Goal: Task Accomplishment & Management: Complete application form

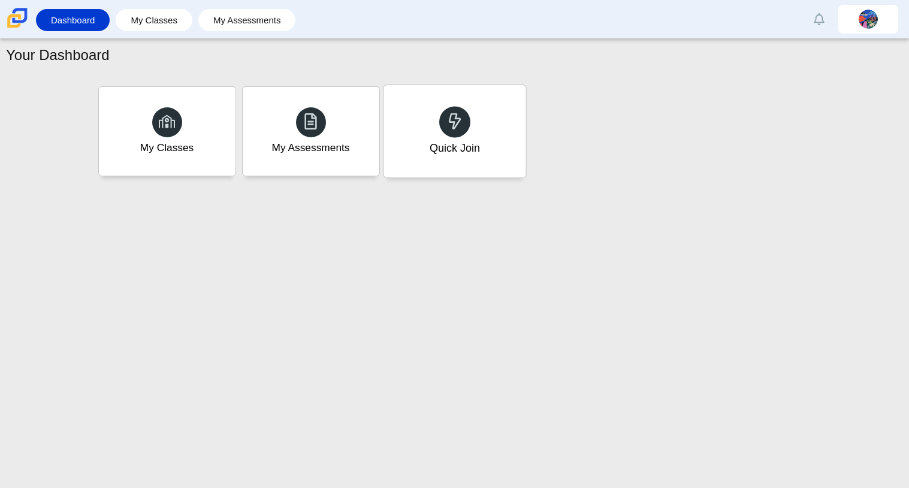
click at [500, 149] on div "Quick Join" at bounding box center [454, 131] width 142 height 92
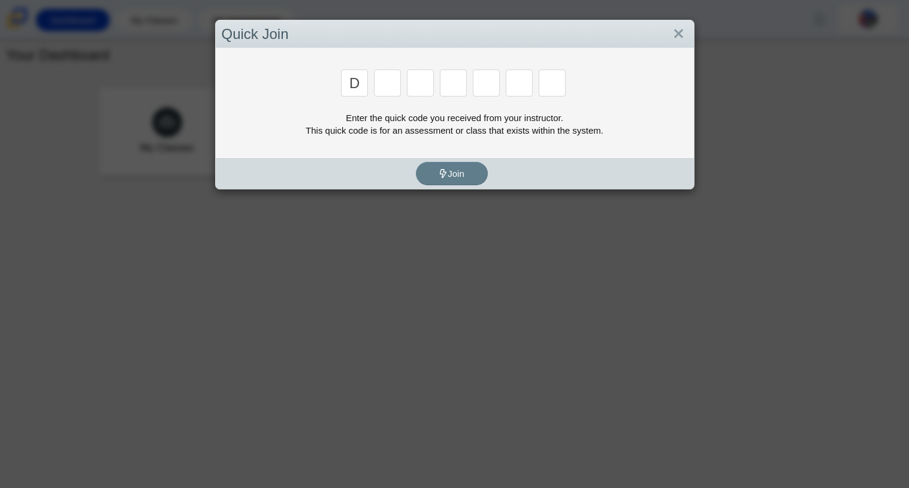
type input "D"
type input "a"
type input "q"
type input "e"
type input "w"
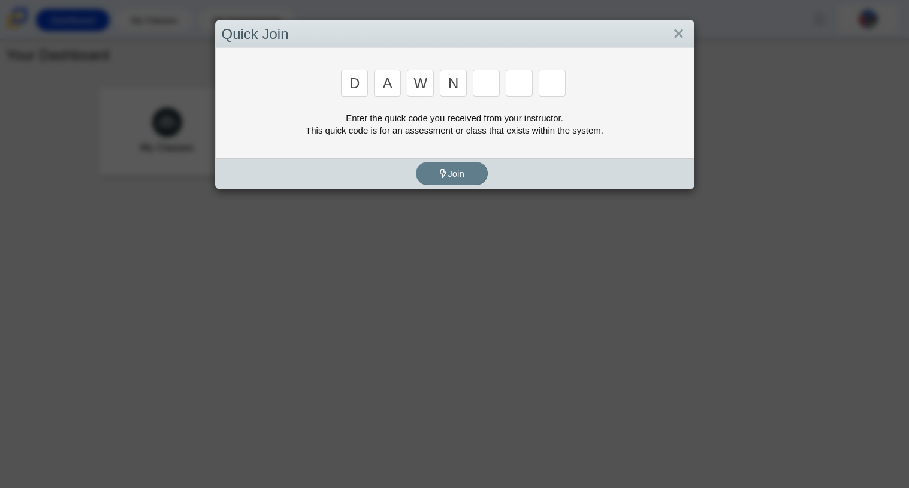
type input "n"
type input "a"
type input "y"
type input "3"
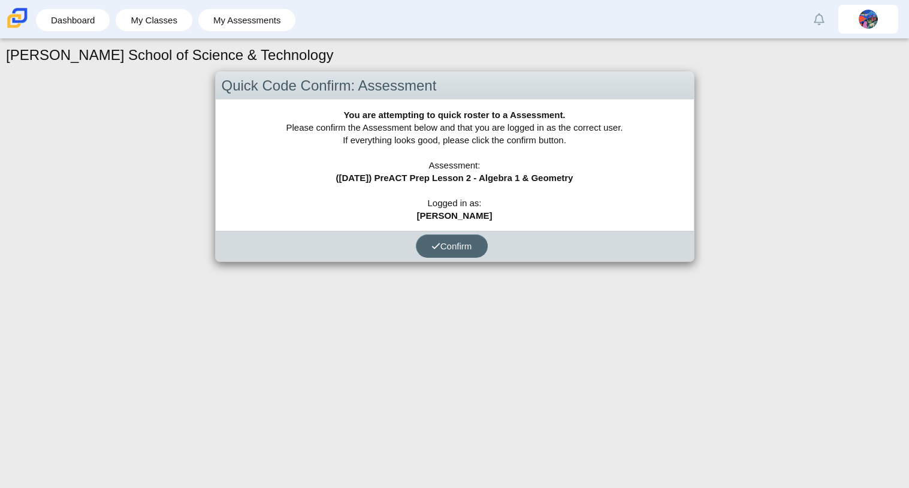
click at [465, 246] on span "Confirm" at bounding box center [451, 246] width 41 height 10
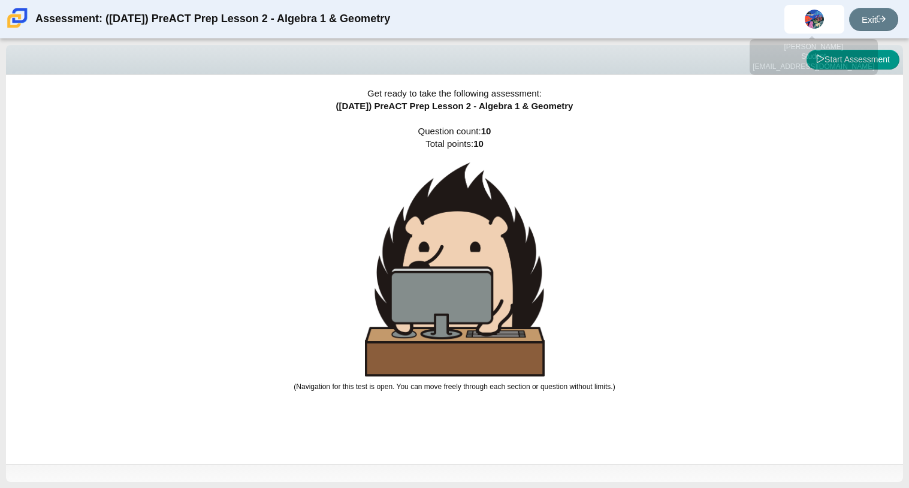
click at [830, 59] on div "[PERSON_NAME] Student [EMAIL_ADDRESS][DOMAIN_NAME]" at bounding box center [813, 57] width 128 height 36
click at [836, 61] on button "Start Assessment" at bounding box center [852, 60] width 93 height 20
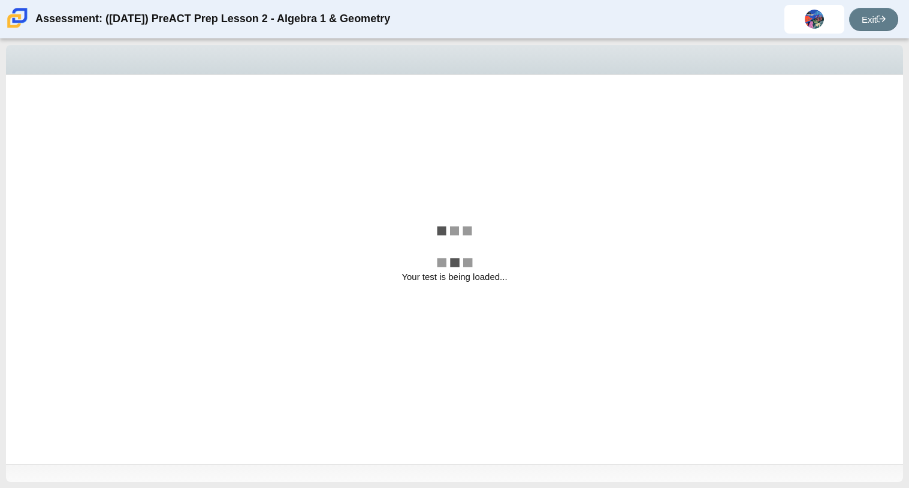
select select "ed62e223-81bd-4cbf-ab48-ab975844bd1f"
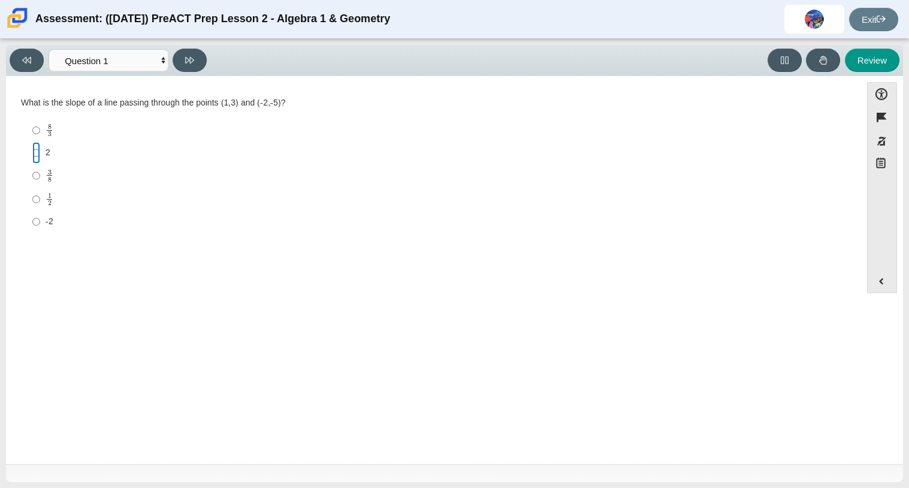
click at [36, 156] on input "2 2" at bounding box center [36, 153] width 8 height 22
radio input "true"
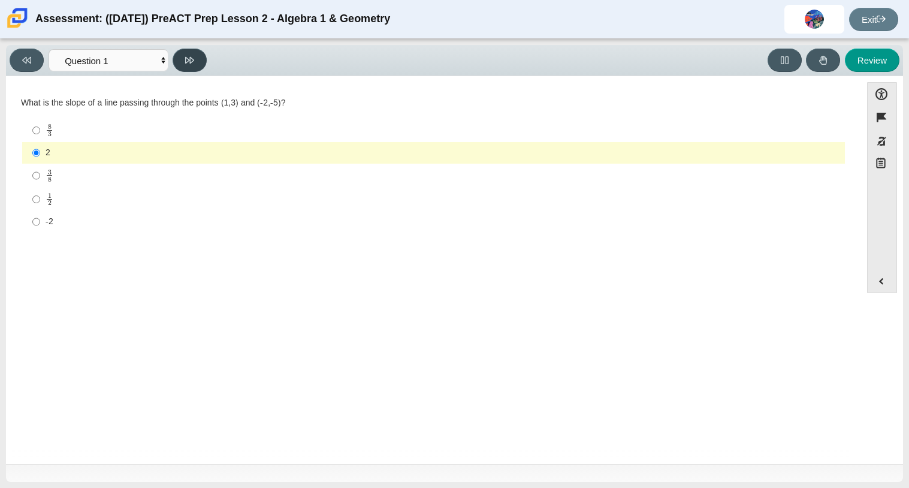
click at [185, 62] on icon at bounding box center [189, 60] width 9 height 9
select select "89427bb7-e313-4f00-988f-8b8255897029"
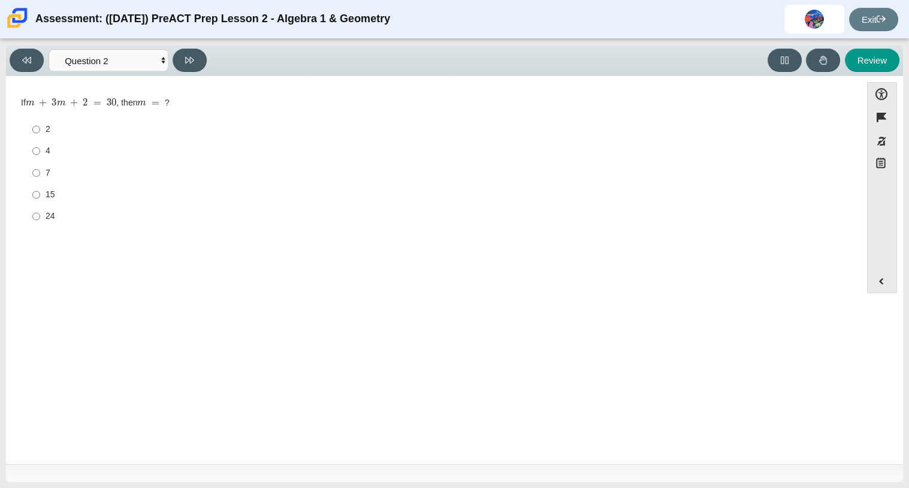
click at [43, 187] on label "15 15" at bounding box center [434, 195] width 821 height 22
click at [40, 187] on input "15 15" at bounding box center [36, 195] width 8 height 22
radio input "true"
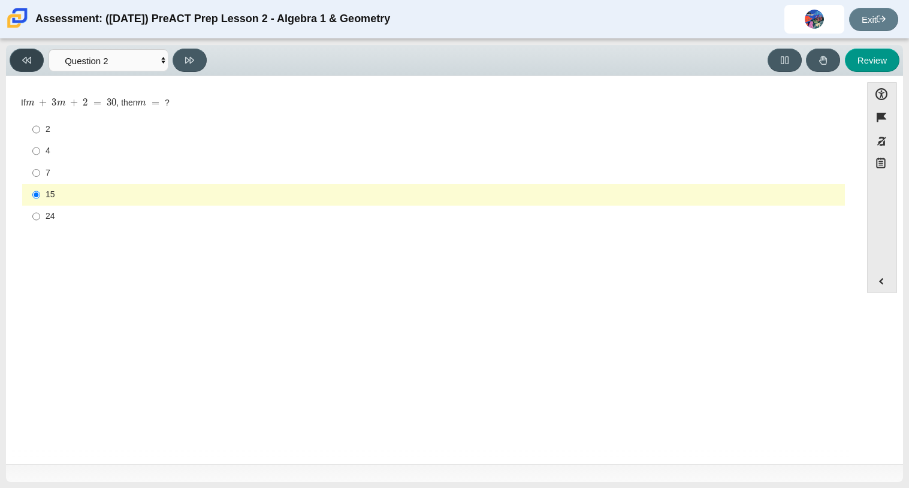
click at [28, 62] on icon at bounding box center [26, 60] width 9 height 9
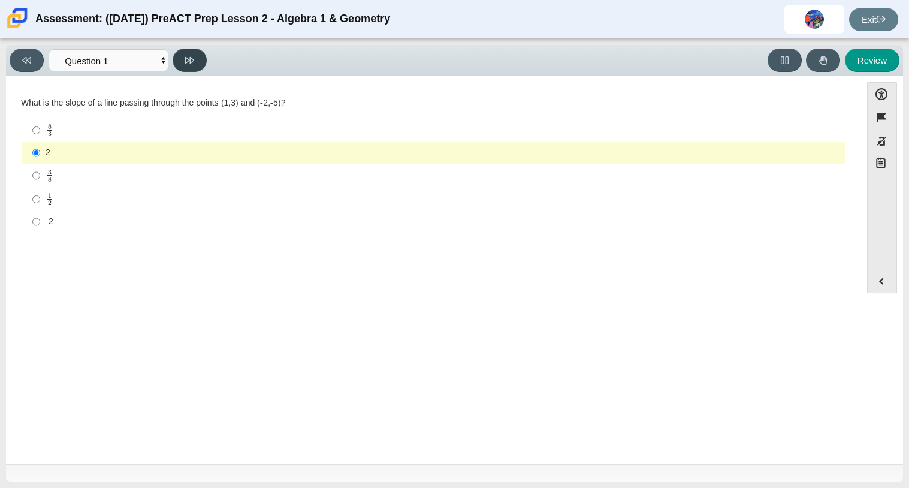
click at [194, 61] on icon at bounding box center [189, 60] width 9 height 9
select select "89427bb7-e313-4f00-988f-8b8255897029"
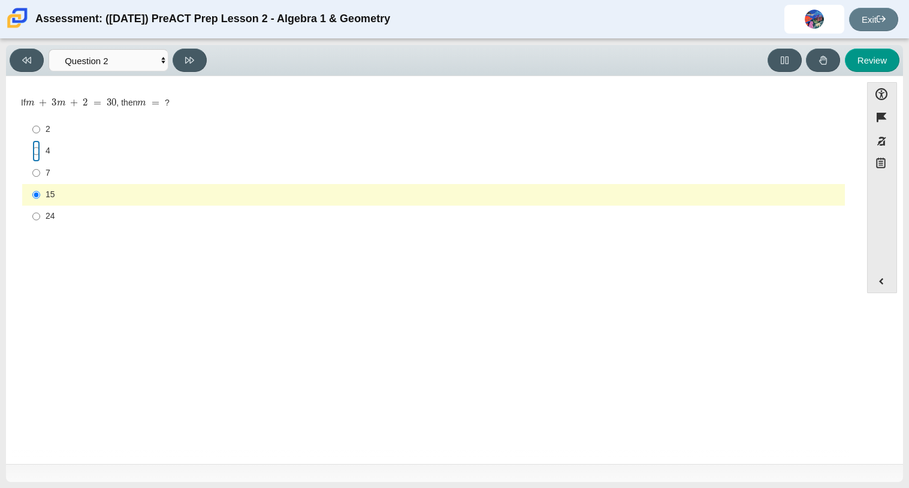
click at [39, 152] on input "4 4" at bounding box center [36, 151] width 8 height 22
radio input "true"
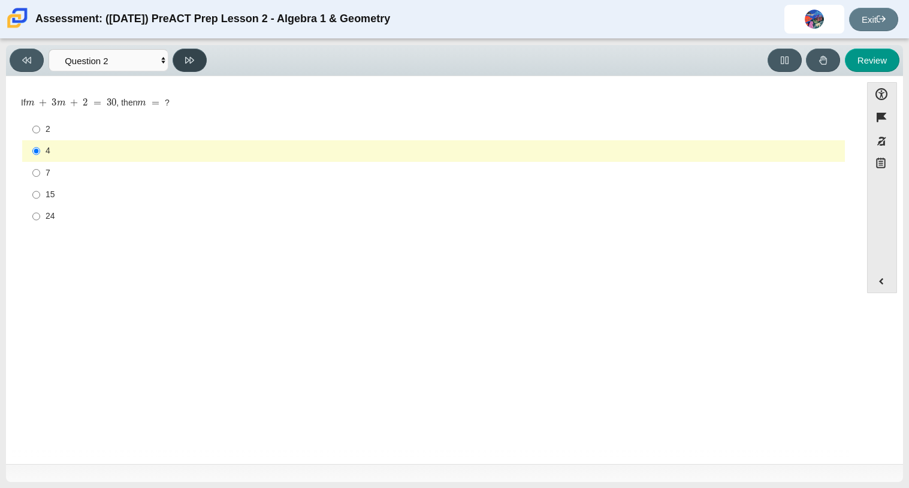
click at [195, 56] on button at bounding box center [190, 60] width 34 height 23
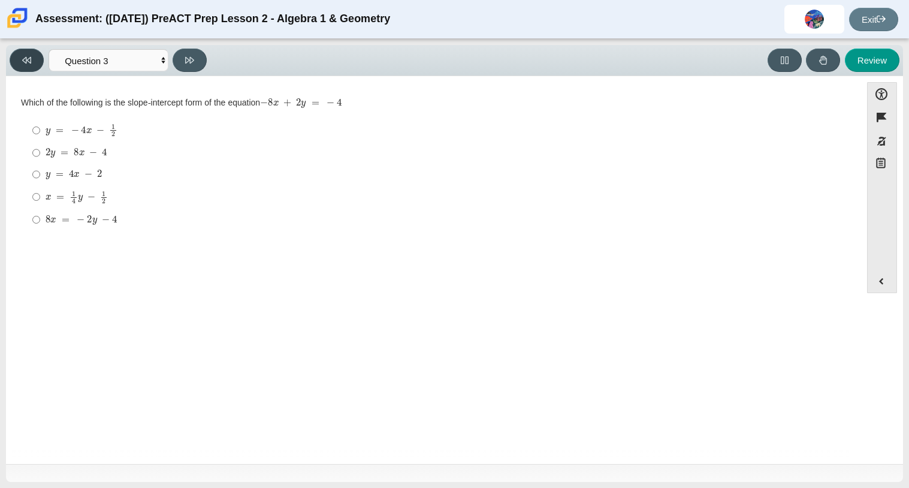
click at [37, 62] on button at bounding box center [27, 60] width 34 height 23
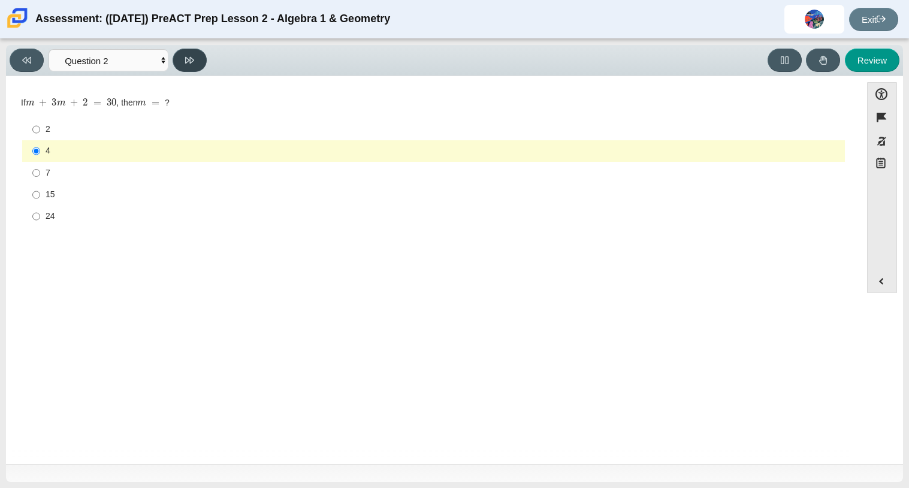
click at [199, 56] on button at bounding box center [190, 60] width 34 height 23
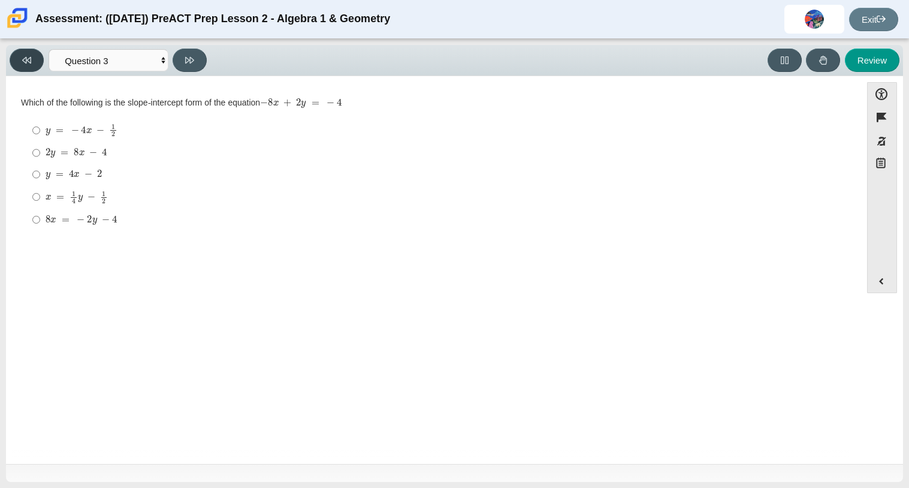
click at [38, 59] on button at bounding box center [27, 60] width 34 height 23
select select "89427bb7-e313-4f00-988f-8b8255897029"
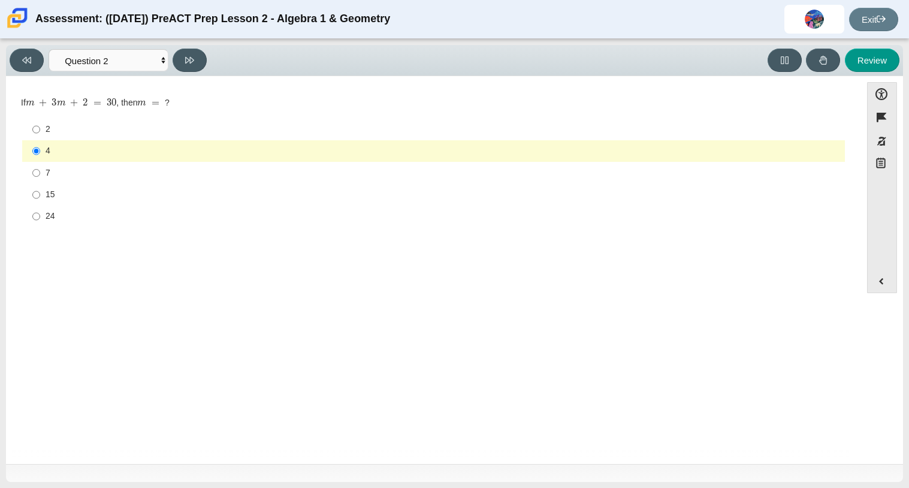
click at [26, 168] on label "7 7" at bounding box center [434, 173] width 821 height 22
click at [32, 168] on input "7 7" at bounding box center [36, 173] width 8 height 22
radio input "true"
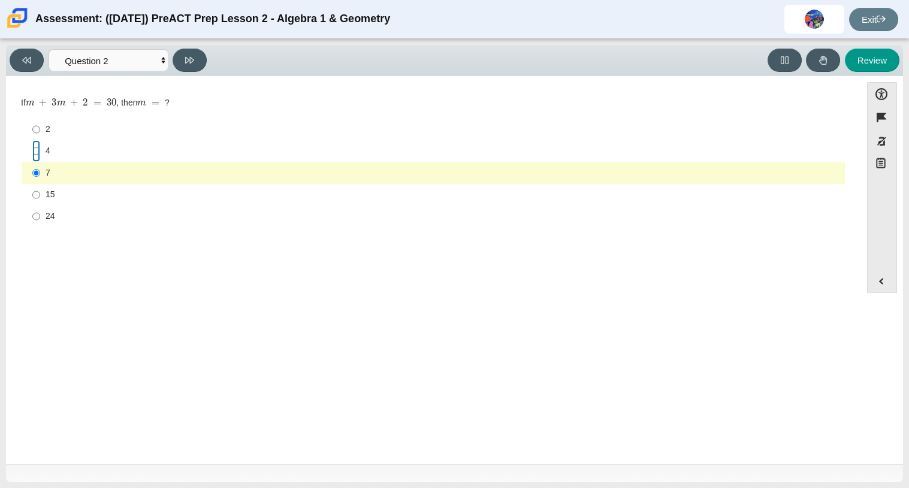
click at [39, 153] on input "4 4" at bounding box center [36, 151] width 8 height 22
radio input "true"
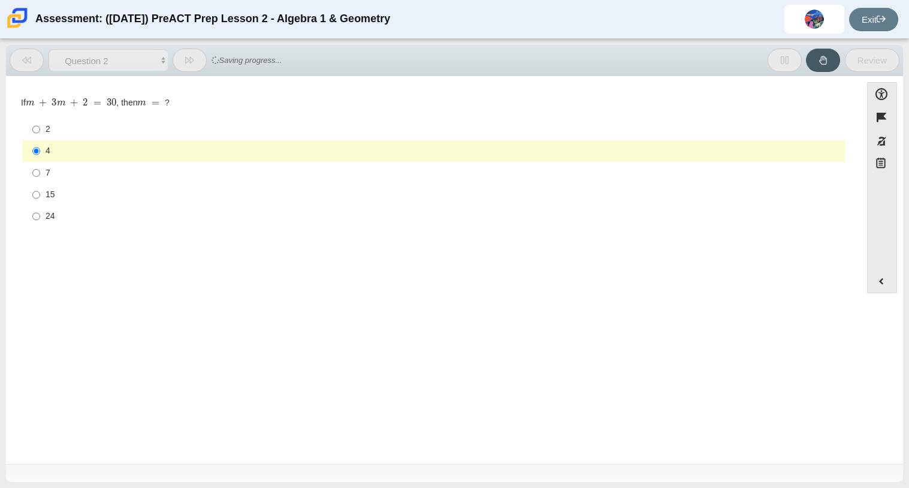
click at [47, 171] on div "7" at bounding box center [443, 173] width 794 height 12
click at [40, 171] on input "7 7" at bounding box center [36, 173] width 8 height 22
radio input "true"
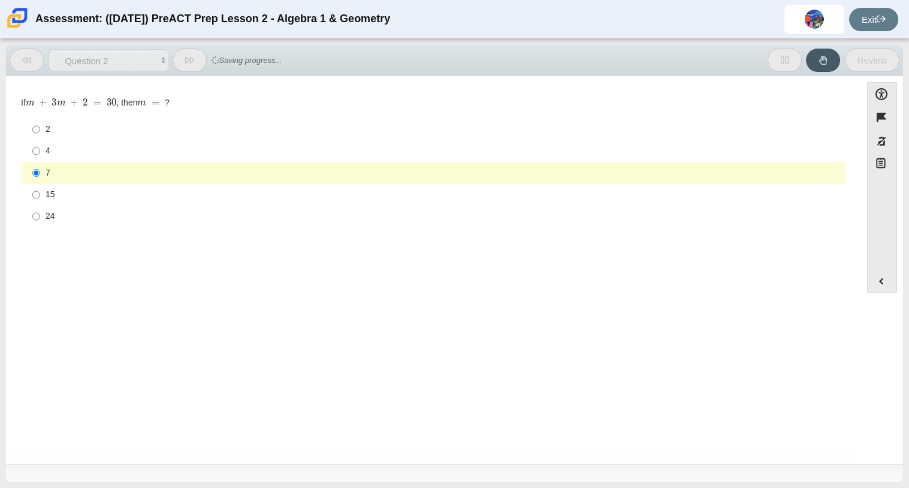
click at [52, 149] on div "4" at bounding box center [443, 151] width 794 height 12
click at [40, 149] on input "4 4" at bounding box center [36, 151] width 8 height 22
radio input "true"
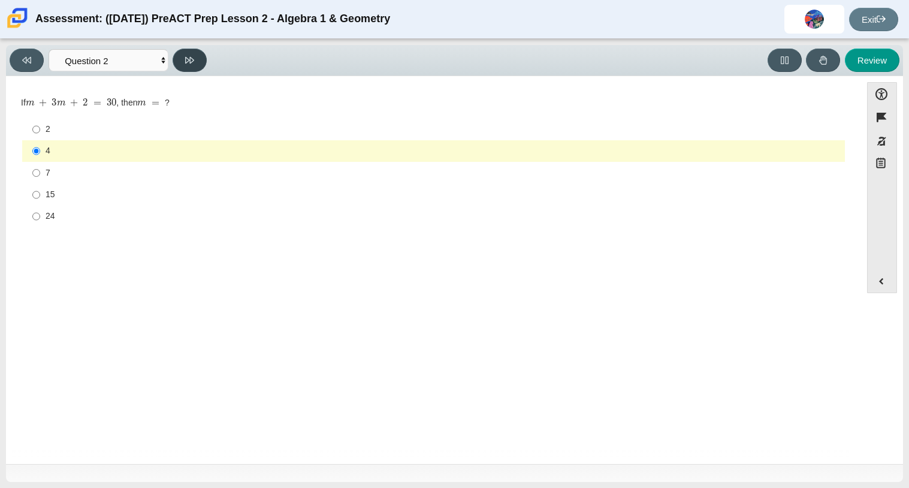
click at [196, 57] on button at bounding box center [190, 60] width 34 height 23
select select "bbf5d072-3e0b-44c4-9a12-6e7c9033f65b"
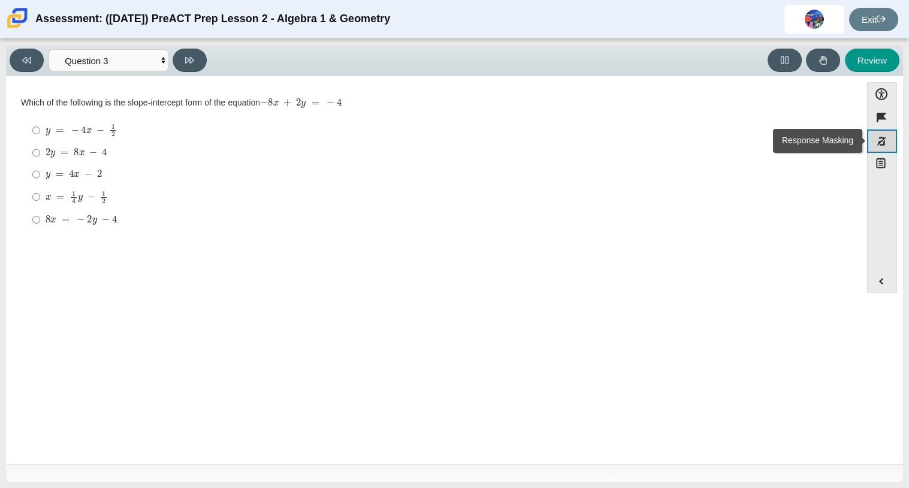
click at [879, 142] on button "Response Masking" at bounding box center [882, 140] width 30 height 23
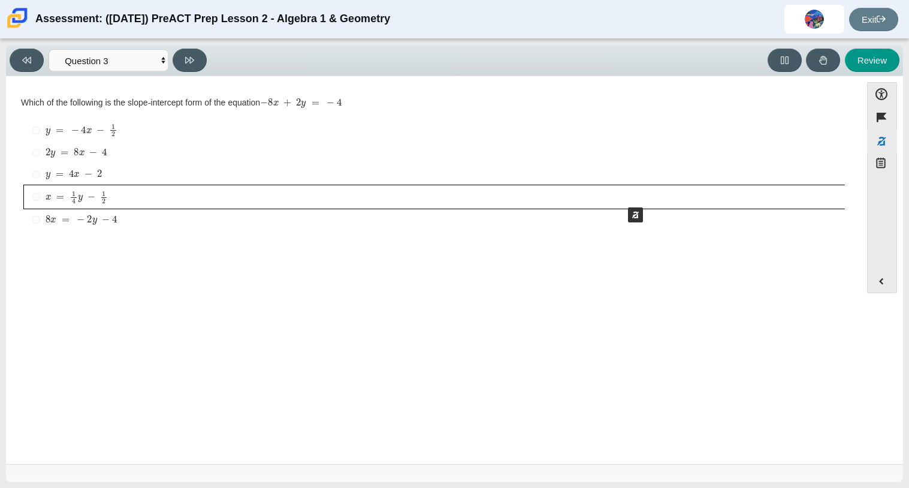
click at [622, 195] on button "Mask - \\(x\\ =\\ \\frac{1}{4}y\\ -\\ \\frac{1}{2}\\)" at bounding box center [434, 196] width 821 height 23
click at [874, 134] on button "Response Masking" at bounding box center [882, 140] width 30 height 23
click at [536, 162] on label "2 y = 8 x − 4 2 y = 8 x − 4" at bounding box center [434, 153] width 821 height 22
click at [40, 162] on input "2 y = 8 x − 4 2 y = 8 x − 4" at bounding box center [36, 153] width 8 height 22
radio input "true"
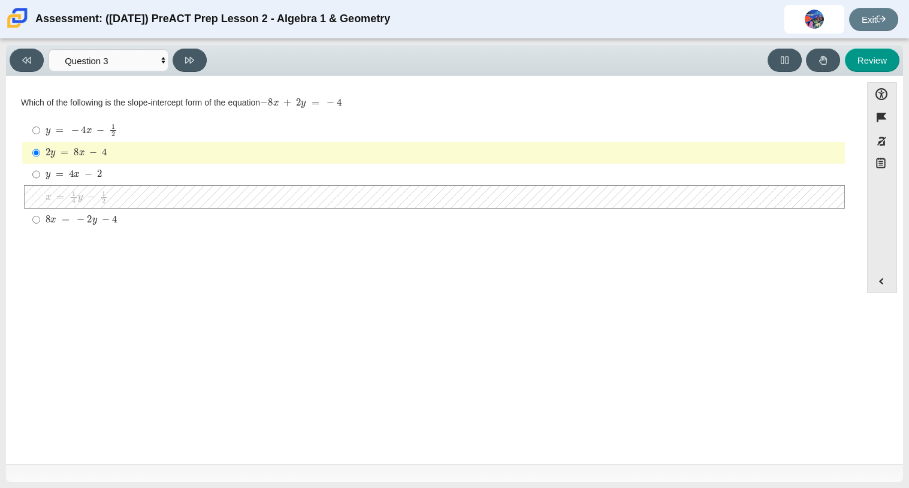
click at [497, 147] on div "2 y = 8 x − 4" at bounding box center [443, 153] width 794 height 12
click at [40, 147] on input "2 y = 8 x − 4 2 y = 8 x − 4" at bounding box center [36, 153] width 8 height 22
click at [65, 216] on mjx-math "Assessment items" at bounding box center [81, 220] width 71 height 10
click at [40, 216] on input "8 x = − 2 y − 4 8 x = − 2 y − 4" at bounding box center [36, 219] width 8 height 22
radio input "true"
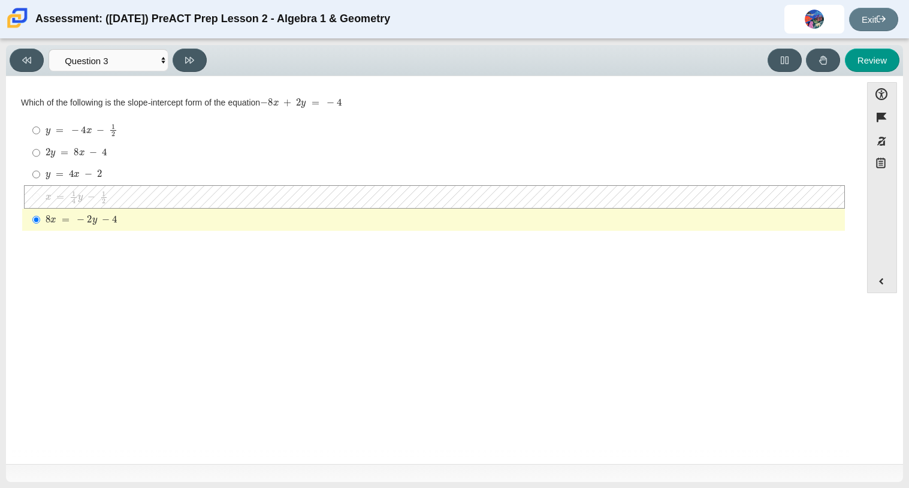
click at [97, 169] on mjx-container "y = 4 x − 2" at bounding box center [74, 173] width 56 height 23
click at [40, 169] on input "y = 4 x − 2 y = 4 x − 2" at bounding box center [36, 175] width 8 height 22
radio input "true"
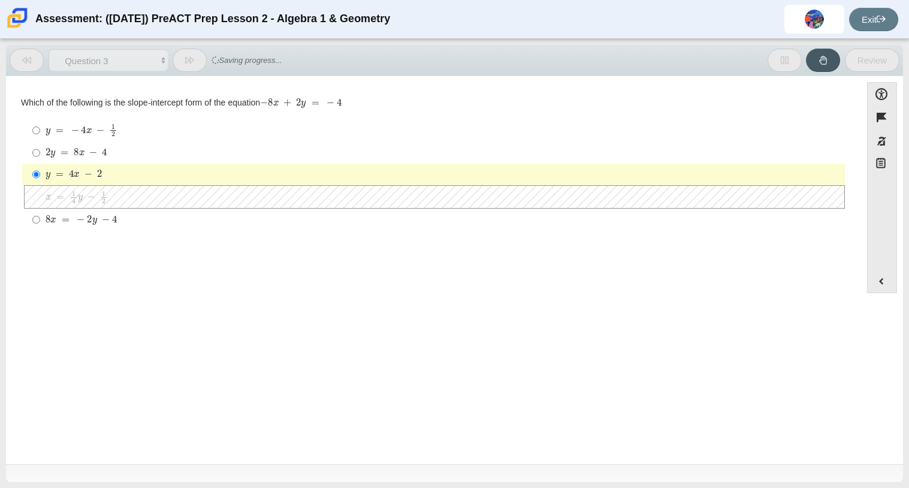
click at [95, 147] on mjx-container "2 y = 8 x − 4" at bounding box center [77, 151] width 62 height 23
click at [40, 147] on input "2 y = 8 x − 4 2 y = 8 x − 4" at bounding box center [36, 153] width 8 height 22
radio input "true"
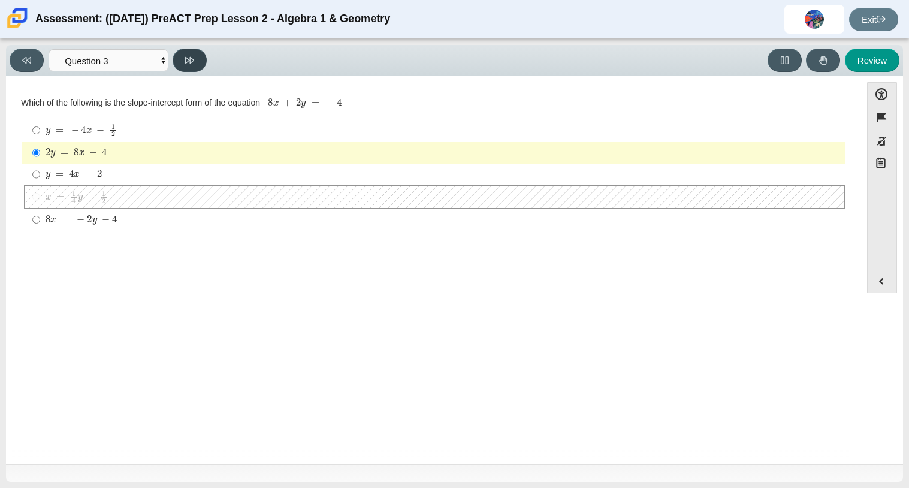
click at [202, 56] on button at bounding box center [190, 60] width 34 height 23
select select "14773eaf-2ca1-47ae-afe7-a624a56f34b3"
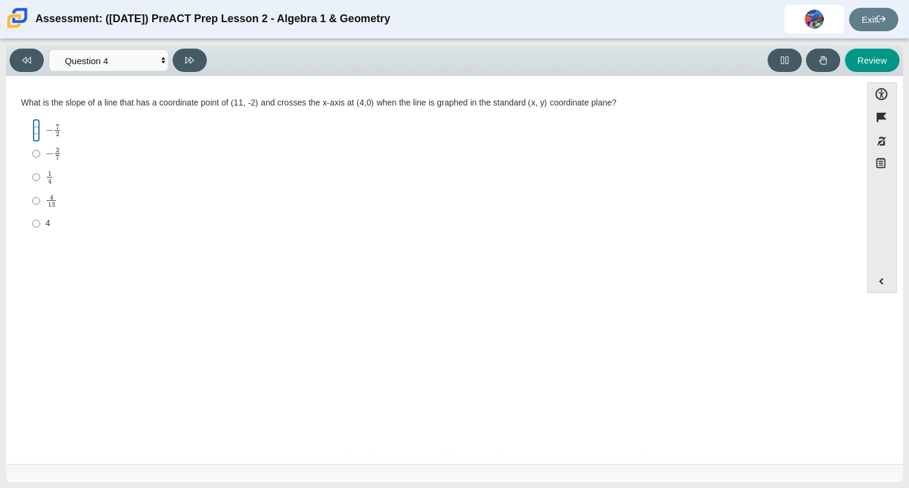
click at [35, 130] on input "− 7 2 negative 7 halves" at bounding box center [36, 130] width 8 height 23
radio input "true"
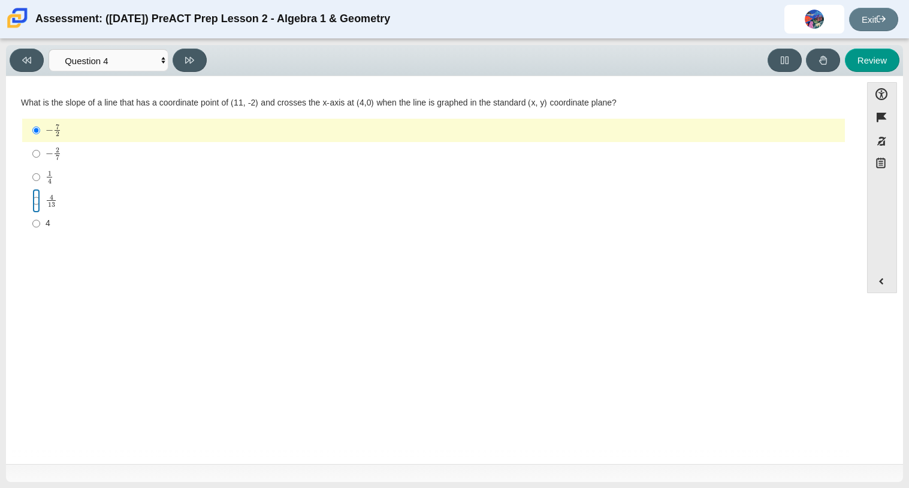
click at [35, 206] on input "4 13 4 over 13" at bounding box center [36, 200] width 8 height 23
radio input "true"
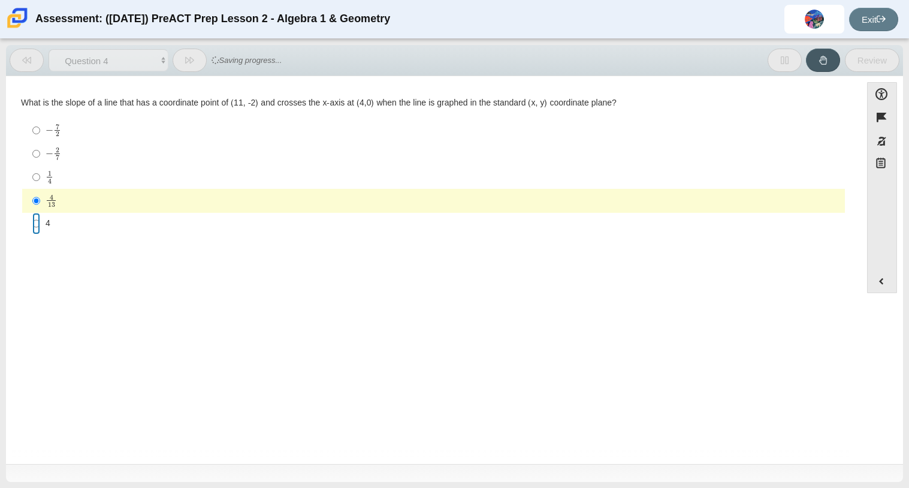
click at [35, 219] on input "4 4" at bounding box center [36, 224] width 8 height 22
radio input "true"
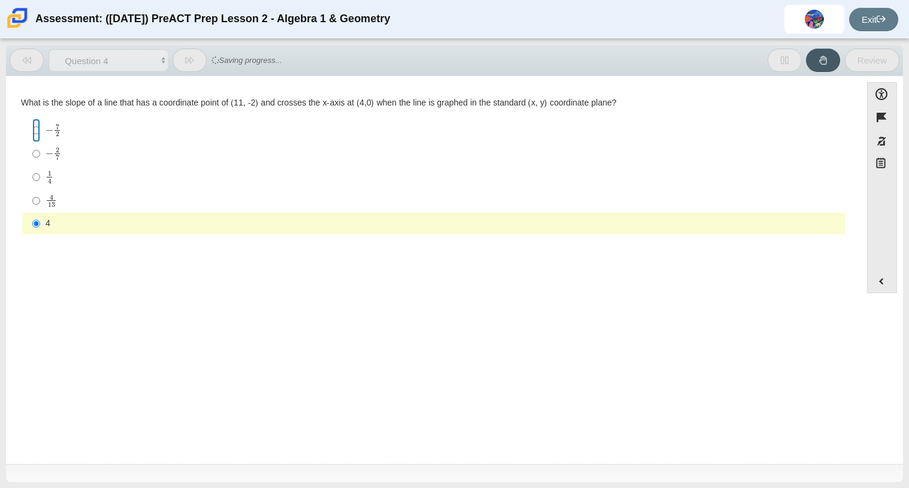
click at [39, 130] on input "− 7 2 negative 7 halves" at bounding box center [36, 130] width 8 height 23
radio input "true"
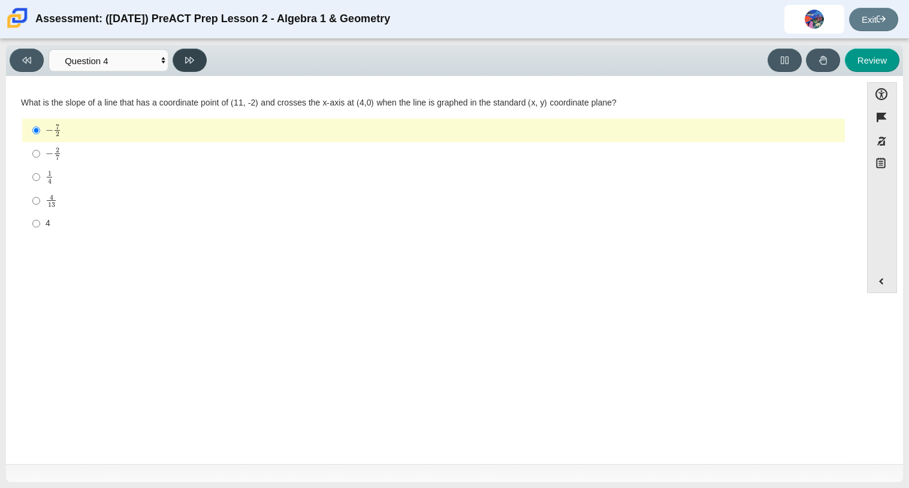
click at [202, 62] on button at bounding box center [190, 60] width 34 height 23
select select "97f4f5fa-a52e-4fed-af51-565bfcdf47cb"
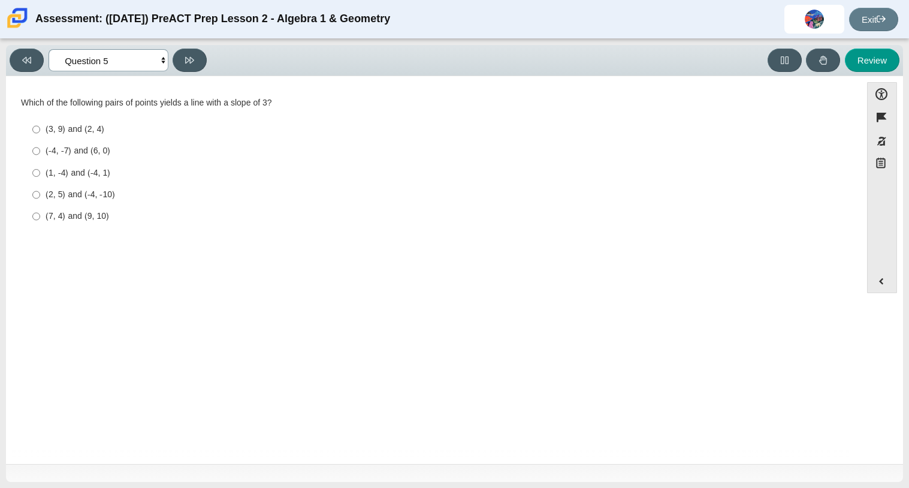
click at [100, 62] on select "Questions Question 1 Question 2 Question 3 Question 4 Question 5 Question 6 Que…" at bounding box center [109, 60] width 120 height 22
click at [220, 162] on label "(1, -4) and (-4, 1) (1, -4) and (-4, 1)" at bounding box center [434, 173] width 821 height 22
click at [40, 162] on input "(1, -4) and (-4, 1) (1, -4) and (-4, 1)" at bounding box center [36, 173] width 8 height 22
radio input "true"
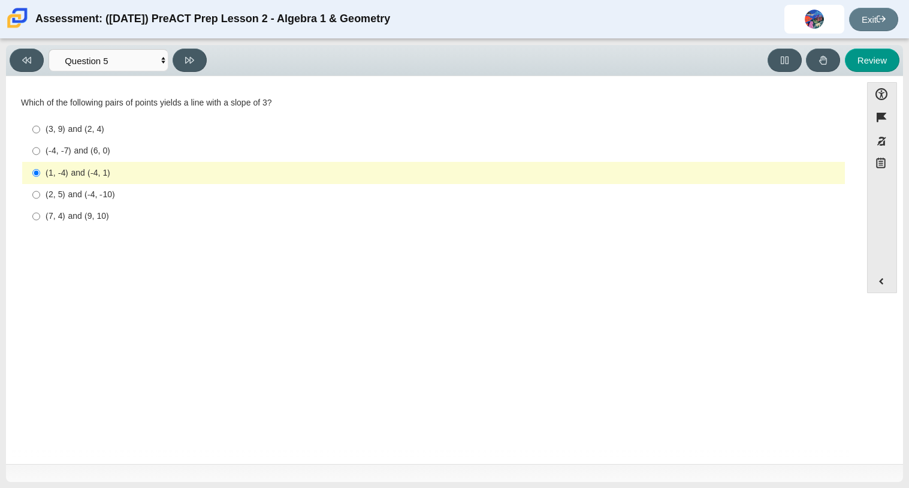
click at [94, 199] on div "(2, 5) and (-4, -10)" at bounding box center [443, 195] width 794 height 12
click at [40, 199] on input "(2, 5) and (-4, -10) (2, 5) and (-4, -10)" at bounding box center [36, 195] width 8 height 22
radio input "true"
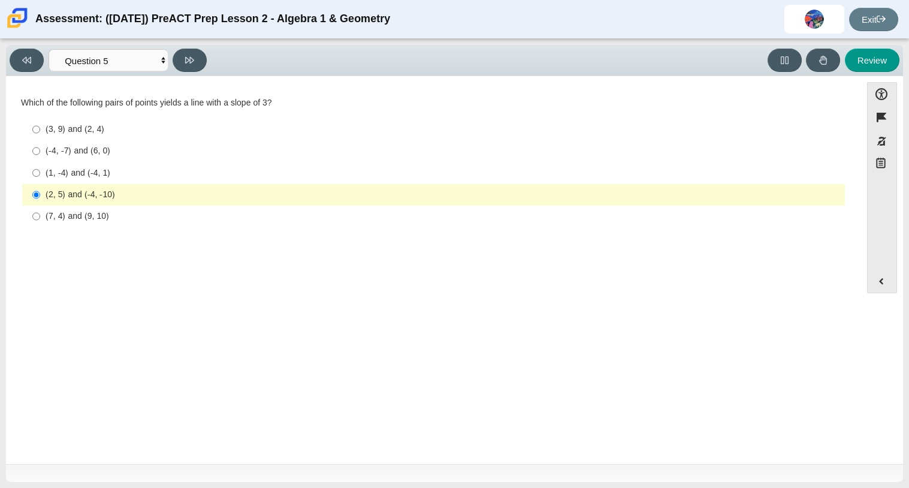
click at [217, 214] on div "(7, 4) and (9, 10)" at bounding box center [443, 216] width 794 height 12
click at [40, 214] on input "(7, 4) and (9, 10) (7, 4) and (9, 10)" at bounding box center [36, 216] width 8 height 22
radio input "true"
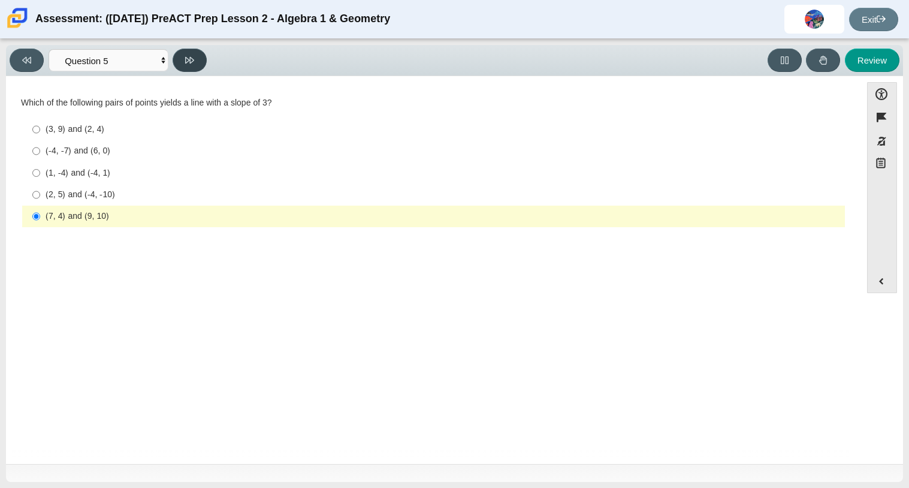
click at [188, 58] on icon at bounding box center [189, 60] width 9 height 7
select select "489dcffd-4e6a-49cf-a9d6-ad1d4a911a4e"
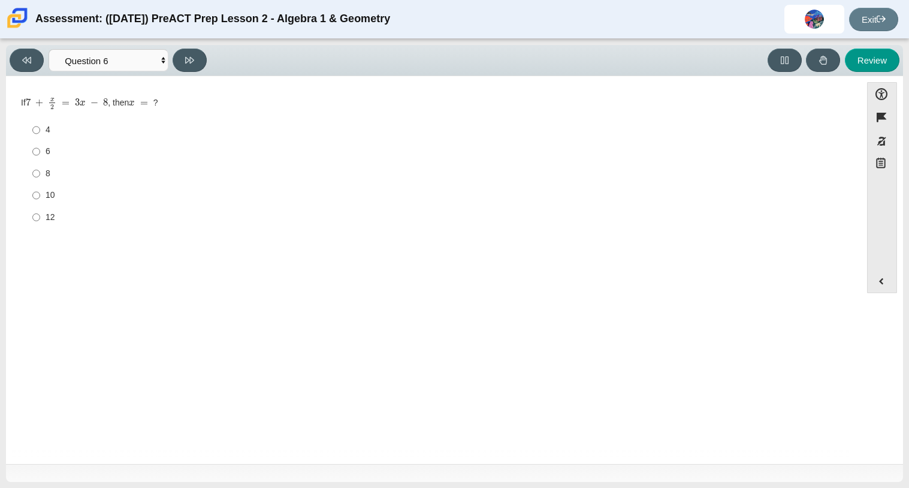
click at [41, 183] on label "8 8" at bounding box center [434, 173] width 821 height 22
click at [40, 183] on input "8 8" at bounding box center [36, 173] width 8 height 22
radio input "true"
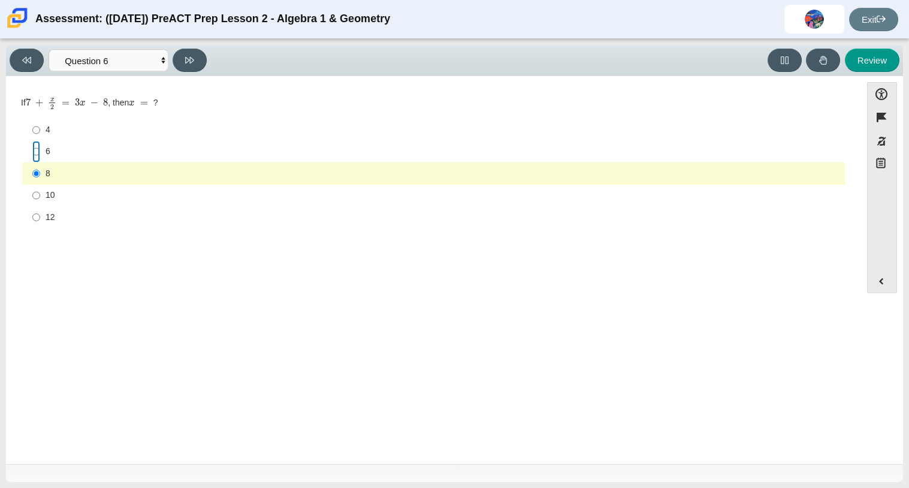
click at [36, 150] on input "6 6" at bounding box center [36, 152] width 8 height 22
radio input "true"
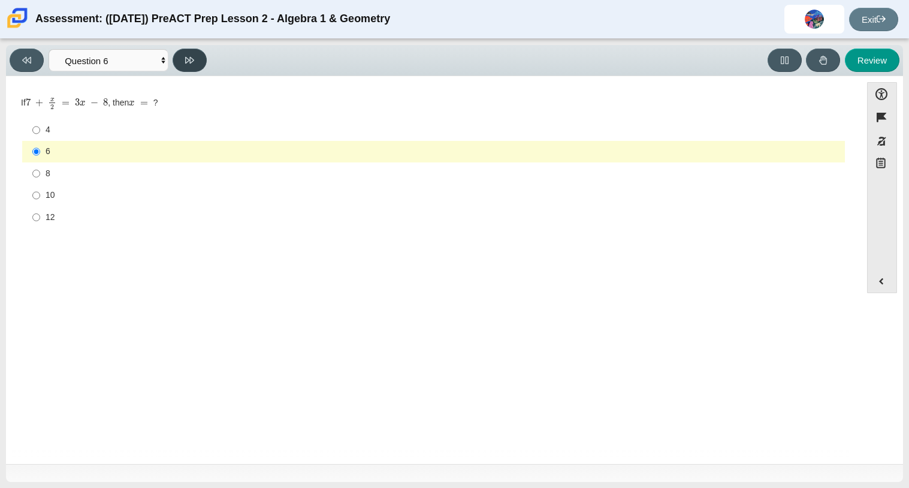
click at [193, 64] on icon at bounding box center [189, 60] width 9 height 9
select select "ec95ace6-bebc-42b8-9428-40567494d4da"
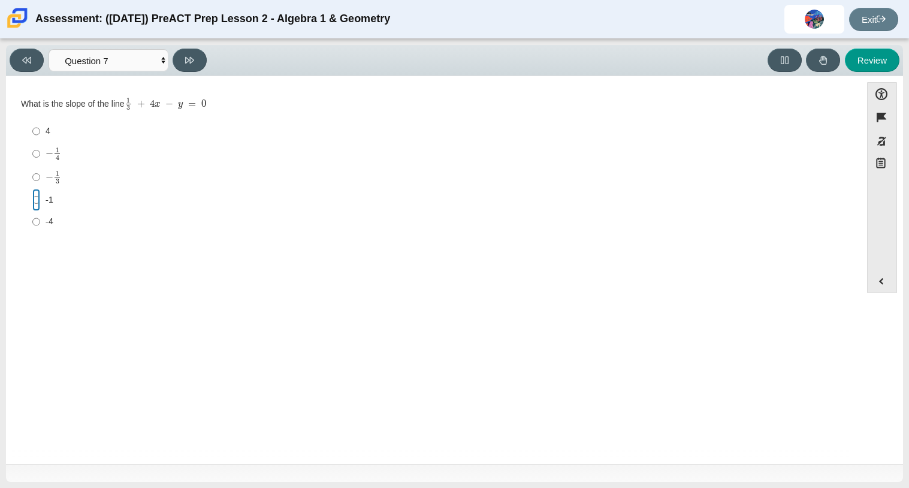
click at [38, 201] on input "-1 -1" at bounding box center [36, 200] width 8 height 22
radio input "true"
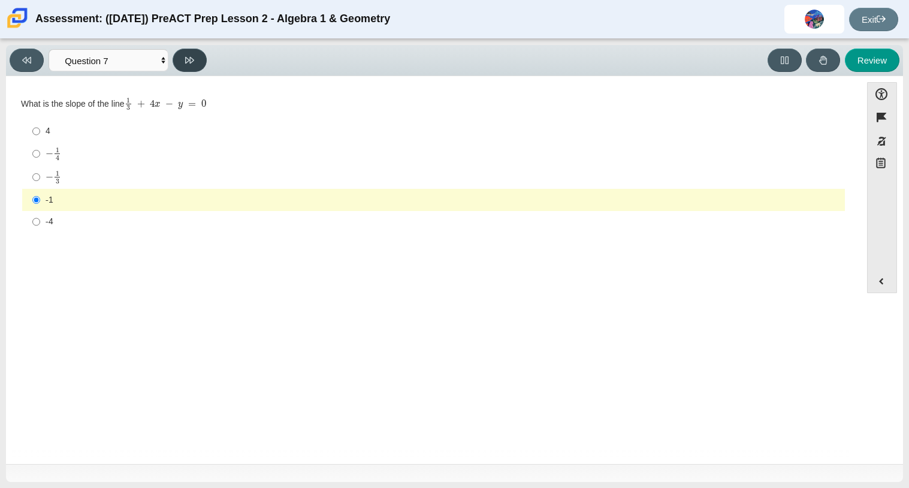
click at [191, 65] on button at bounding box center [190, 60] width 34 height 23
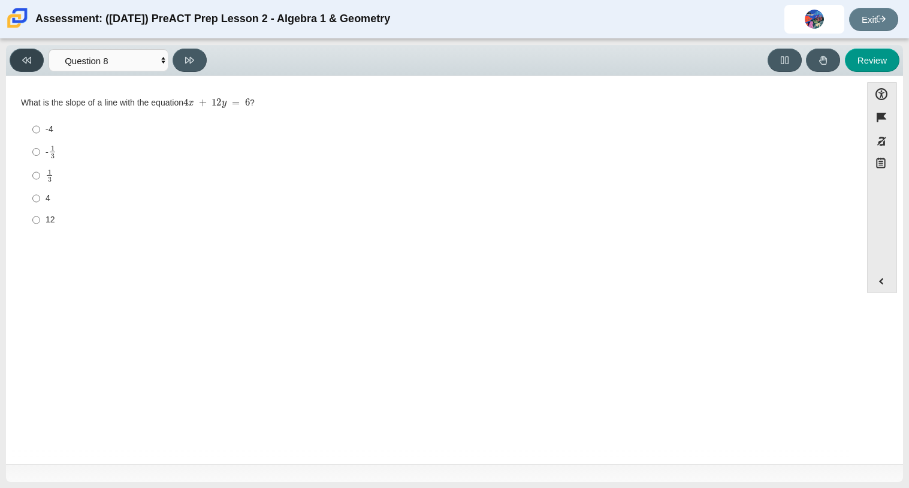
click at [26, 59] on icon at bounding box center [26, 60] width 9 height 7
select select "ec95ace6-bebc-42b8-9428-40567494d4da"
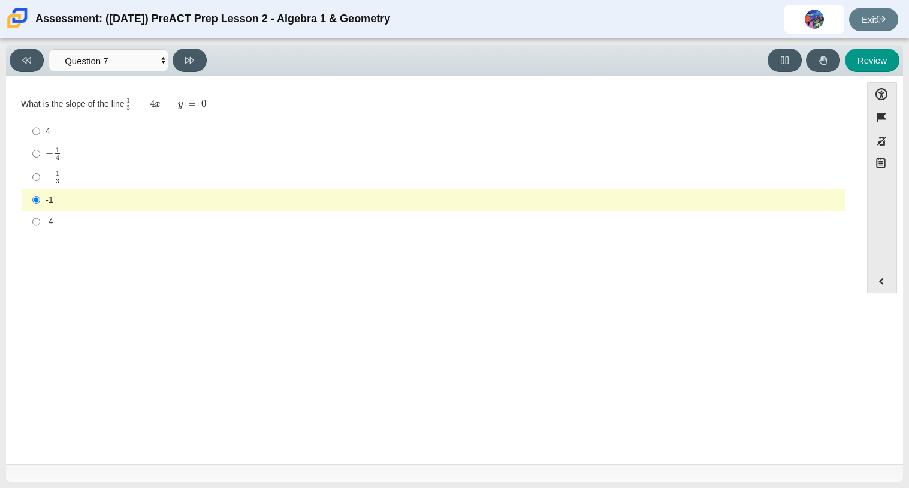
click at [49, 133] on div "4" at bounding box center [443, 131] width 794 height 12
click at [40, 133] on input "4 4" at bounding box center [36, 131] width 8 height 22
radio input "true"
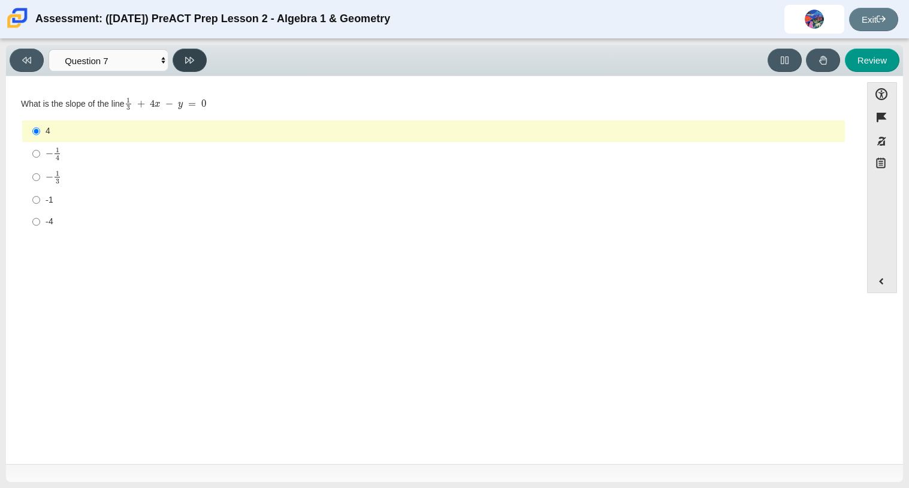
click at [186, 62] on icon at bounding box center [189, 60] width 9 height 7
select select "210571de-36a6-4d8e-a361-ceff8ef801dc"
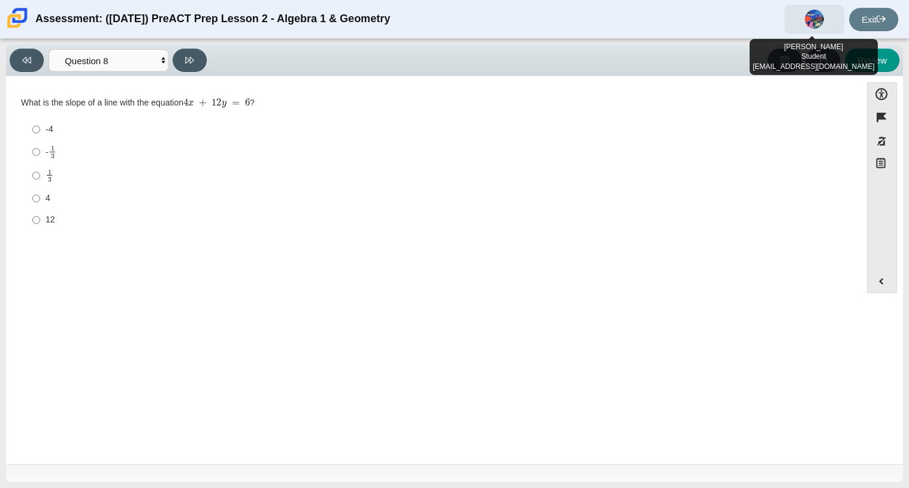
click at [819, 24] on img at bounding box center [814, 19] width 19 height 19
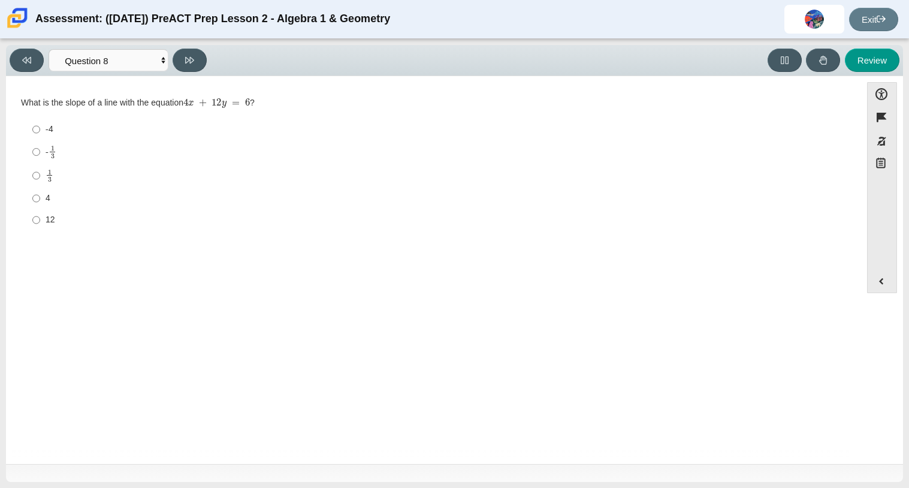
click at [773, 122] on label "-4 -4" at bounding box center [434, 130] width 821 height 22
click at [40, 122] on input "-4 -4" at bounding box center [36, 130] width 8 height 22
radio input "true"
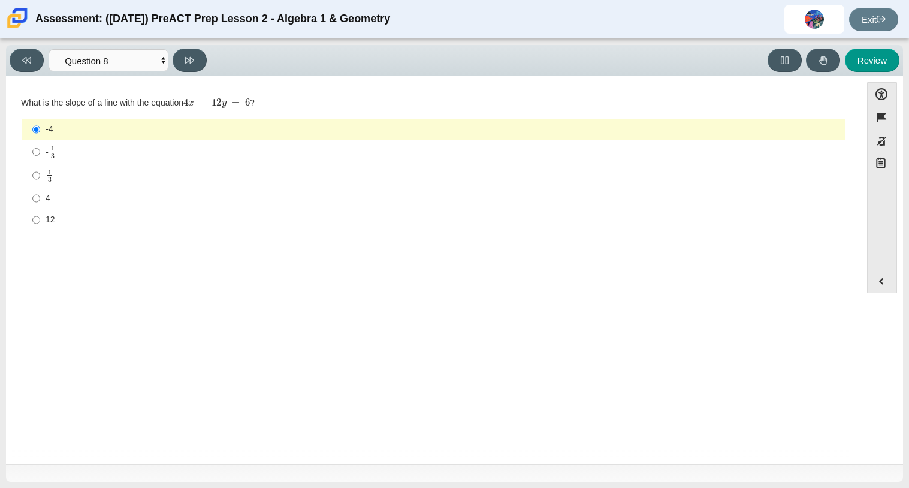
click at [259, 174] on div "1 3" at bounding box center [443, 176] width 794 height 14
click at [40, 174] on input "1 3 1 third" at bounding box center [36, 175] width 8 height 23
radio input "true"
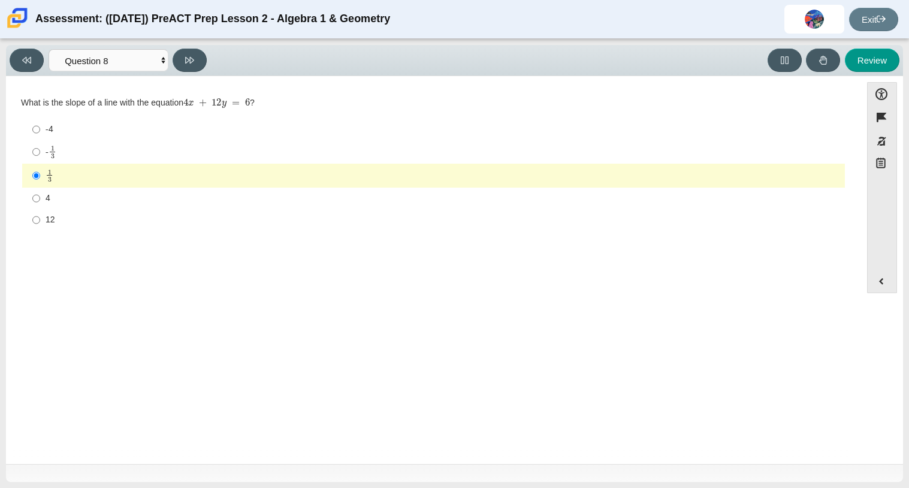
click at [241, 163] on label "- 1 3 -1 third" at bounding box center [434, 151] width 821 height 23
click at [40, 163] on input "- 1 3 -1 third" at bounding box center [36, 151] width 8 height 23
radio input "true"
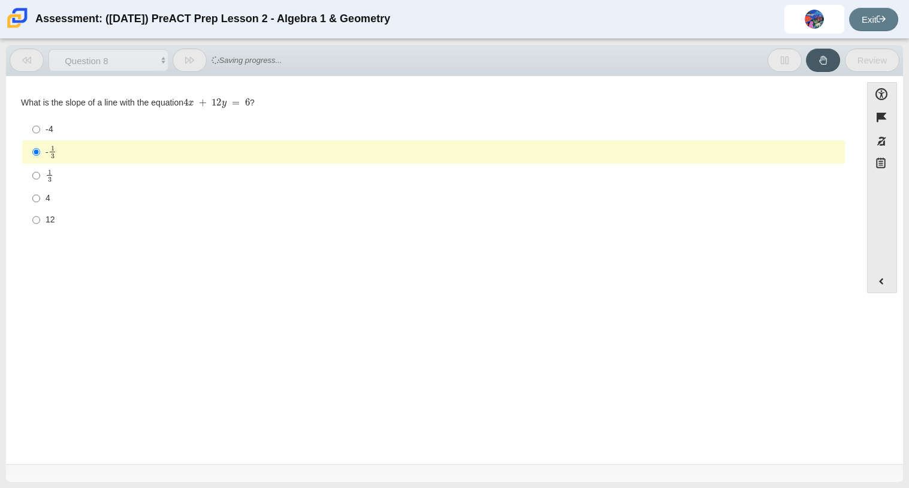
click at [179, 203] on div "4" at bounding box center [443, 198] width 794 height 12
click at [40, 203] on input "4 4" at bounding box center [36, 199] width 8 height 22
radio input "true"
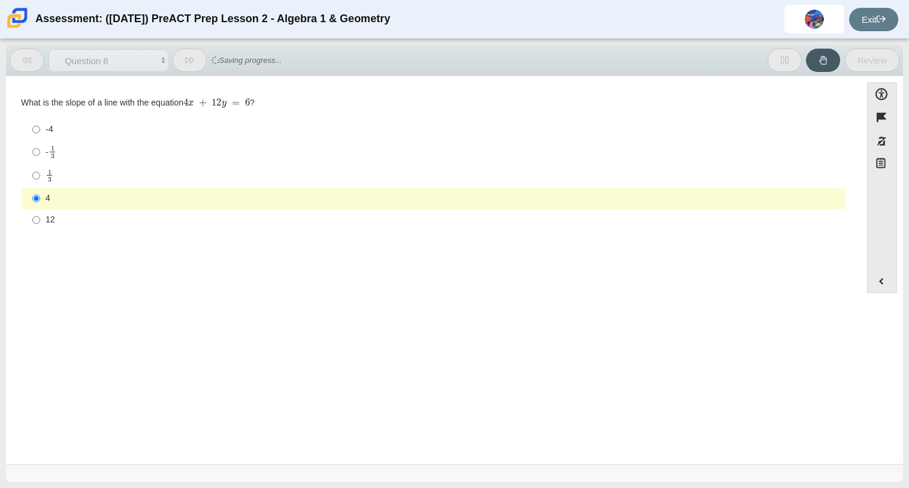
click at [171, 214] on div "12" at bounding box center [443, 220] width 794 height 12
click at [40, 214] on input "12 12" at bounding box center [36, 220] width 8 height 22
radio input "true"
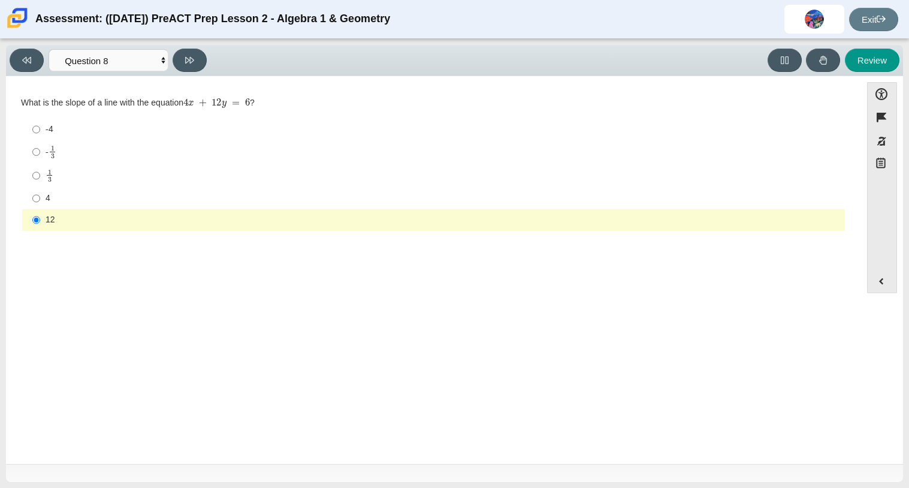
click at [138, 150] on div "- 1 3" at bounding box center [443, 152] width 794 height 14
click at [40, 150] on input "- 1 3 -1 third" at bounding box center [36, 151] width 8 height 23
radio input "true"
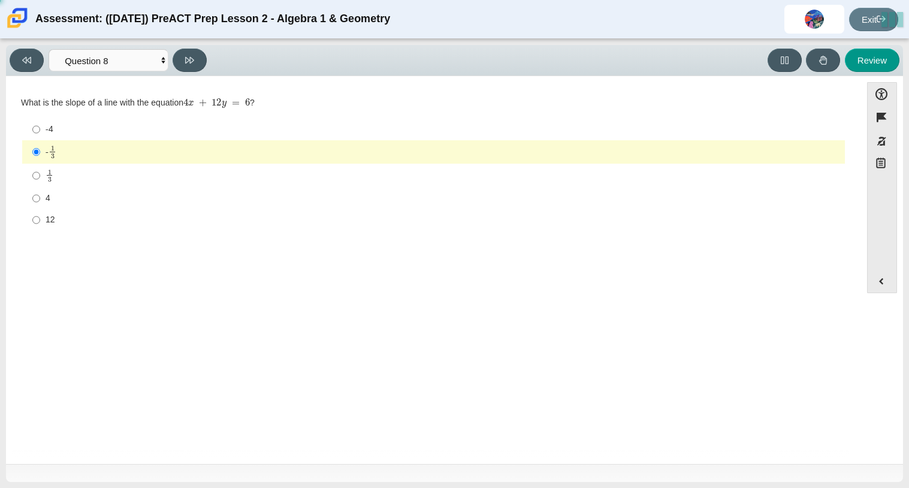
click at [64, 220] on div "12" at bounding box center [443, 220] width 794 height 12
click at [40, 220] on input "12 12" at bounding box center [36, 220] width 8 height 22
radio input "true"
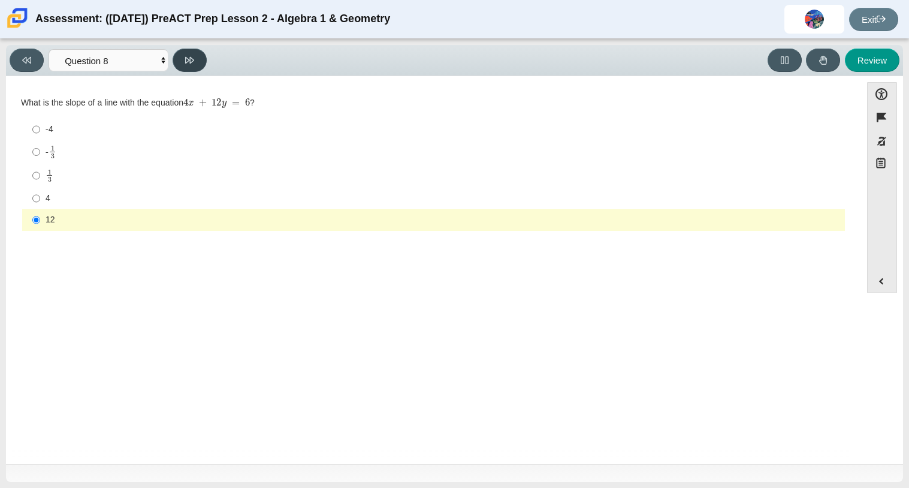
click at [184, 65] on button at bounding box center [190, 60] width 34 height 23
select select "96b71634-eacb-4f7e-8aef-411727d9bcba"
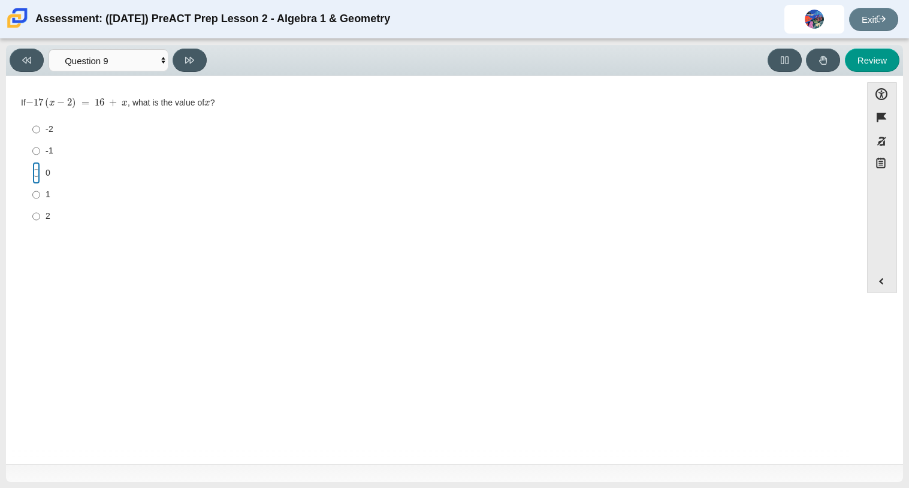
click at [37, 171] on input "0 0" at bounding box center [36, 173] width 8 height 22
radio input "true"
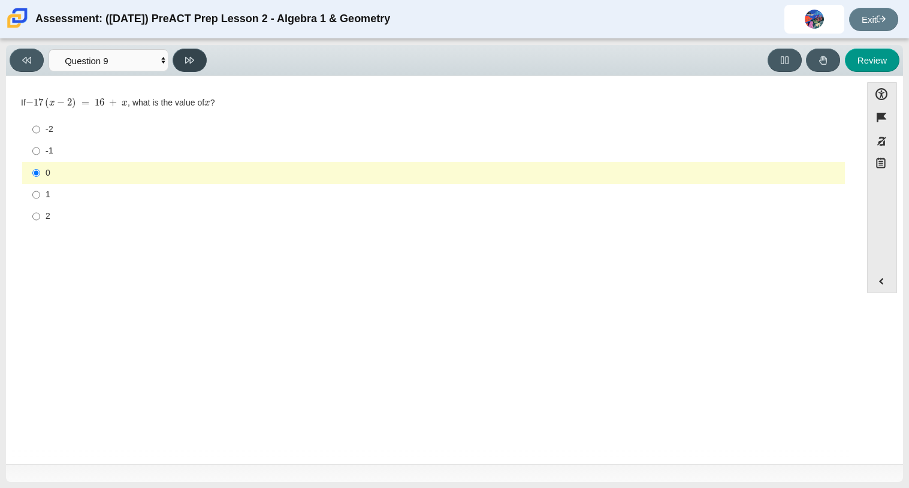
click at [189, 58] on icon at bounding box center [189, 60] width 9 height 9
select select "ce81fe10-bf29-4b5e-8bd7-4f47f2fed4d8"
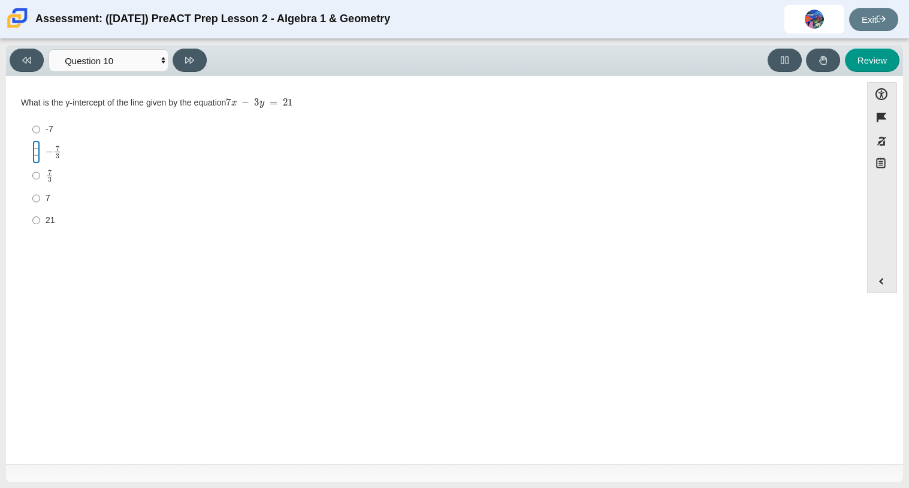
click at [33, 156] on input "− 7 3 negative 7 thirds" at bounding box center [36, 151] width 8 height 23
radio input "true"
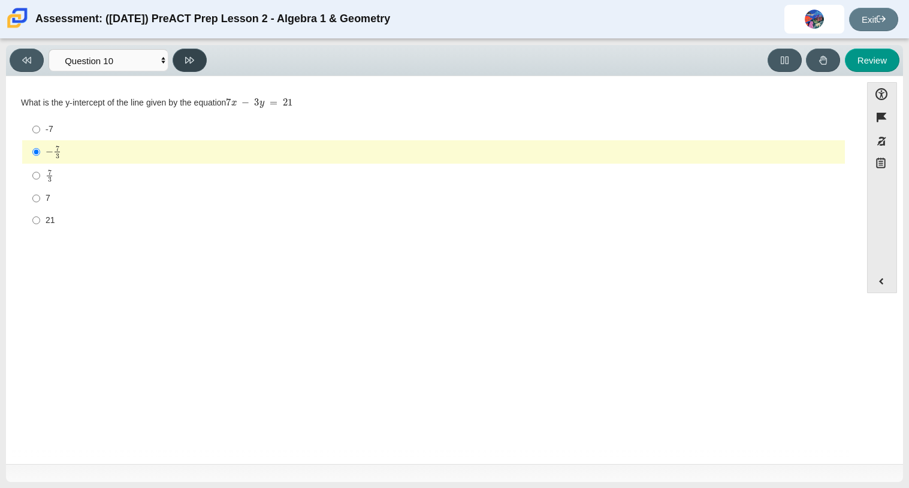
click at [192, 64] on icon at bounding box center [189, 60] width 9 height 9
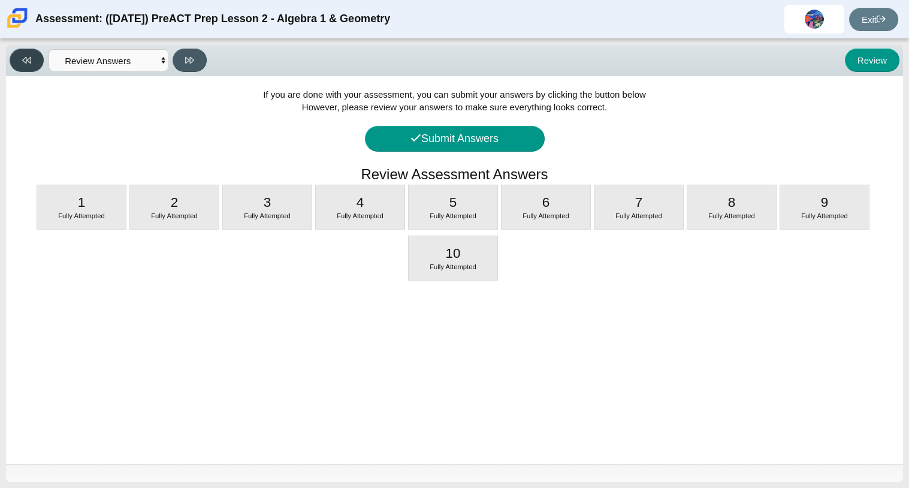
click at [20, 62] on button at bounding box center [27, 60] width 34 height 23
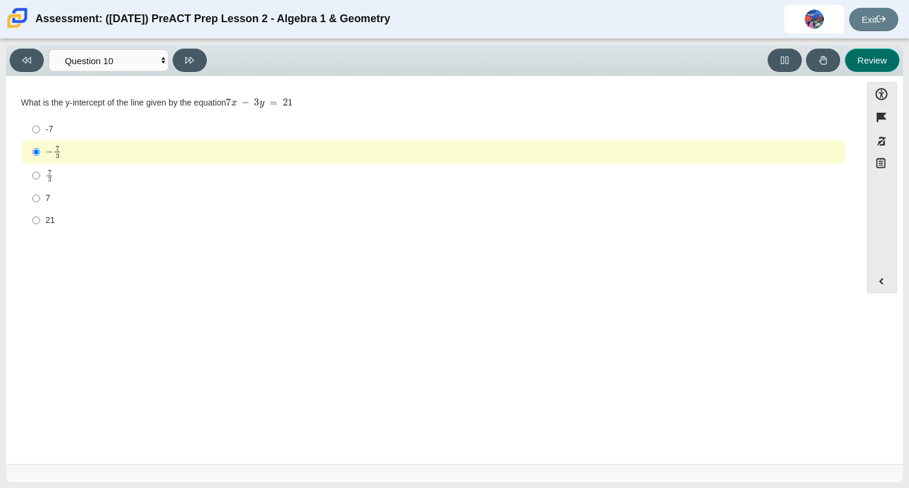
click at [874, 64] on button "Review" at bounding box center [872, 60] width 55 height 23
select select "review"
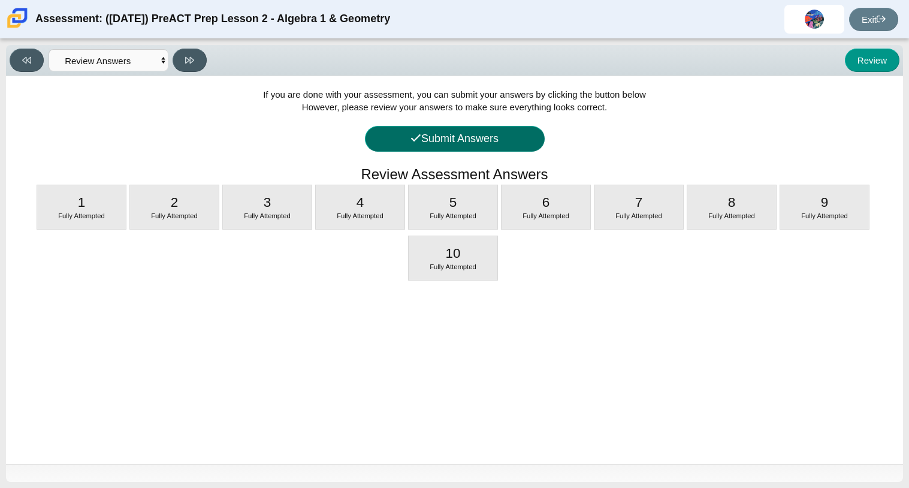
click at [472, 150] on button "Submit Answers" at bounding box center [455, 139] width 180 height 26
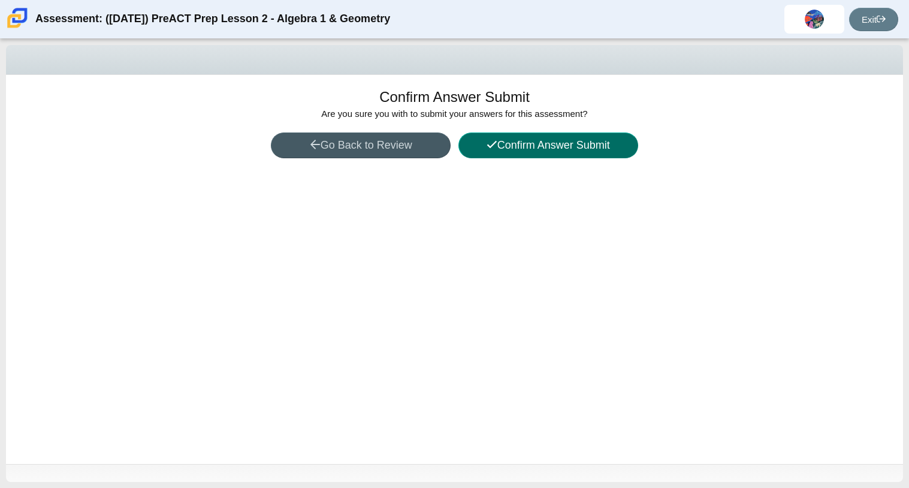
click at [477, 150] on button "Confirm Answer Submit" at bounding box center [548, 145] width 180 height 26
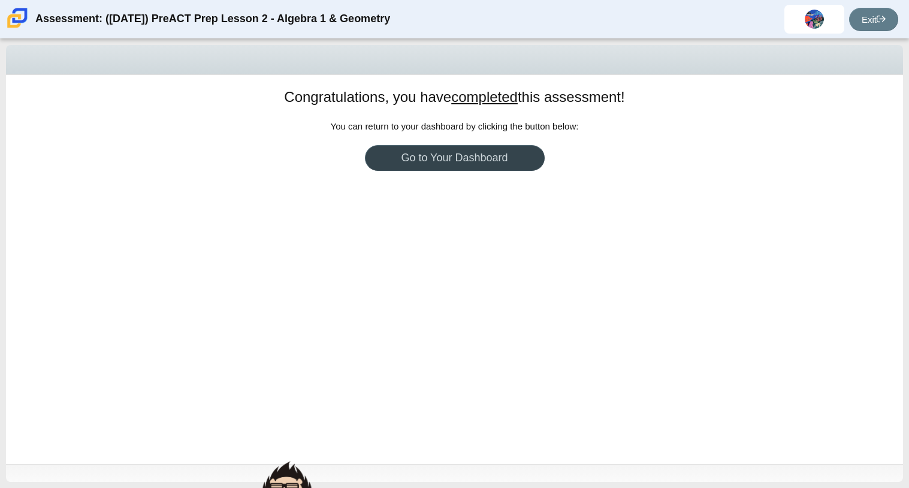
click at [477, 152] on link "Go to Your Dashboard" at bounding box center [455, 158] width 180 height 26
